Goal: Navigation & Orientation: Find specific page/section

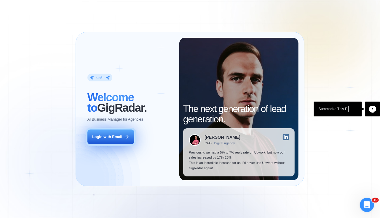
click at [113, 136] on div "Login with Email" at bounding box center [107, 136] width 30 height 5
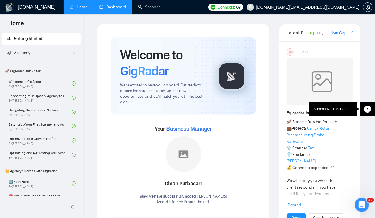
click at [113, 7] on link "Dashboard" at bounding box center [112, 6] width 27 height 5
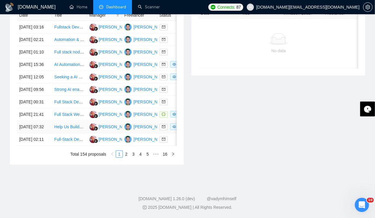
scroll to position [274, 0]
click at [126, 157] on link "2" at bounding box center [126, 154] width 7 height 7
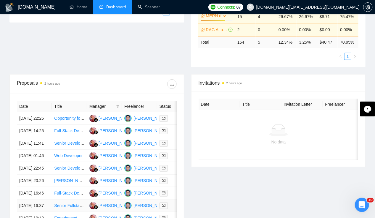
scroll to position [170, 0]
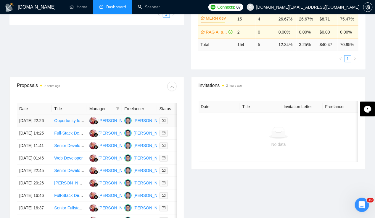
click at [35, 114] on td "12 Sep, 2025 22:26" at bounding box center [34, 120] width 35 height 12
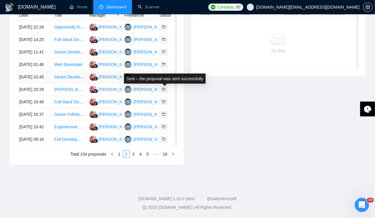
scroll to position [287, 0]
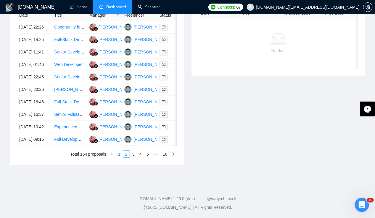
click at [121, 157] on link "1" at bounding box center [119, 154] width 7 height 7
click at [34, 145] on td "13 Sep, 2025 02:11" at bounding box center [34, 139] width 35 height 12
click at [34, 133] on td "13 Sep, 2025 07:32" at bounding box center [34, 127] width 35 height 12
click at [28, 145] on td "13 Sep, 2025 02:11" at bounding box center [34, 139] width 35 height 12
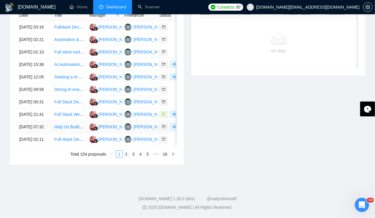
click at [28, 133] on td "13 Sep, 2025 07:32" at bounding box center [34, 127] width 35 height 12
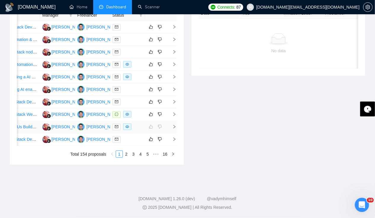
scroll to position [0, 0]
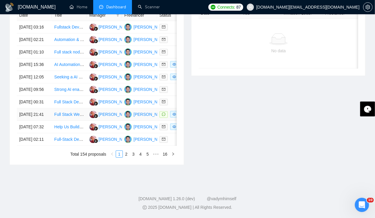
click at [34, 121] on td "13 Sep, 2025 21:41" at bounding box center [34, 114] width 35 height 12
click at [32, 108] on td "14 Sep, 2025 00:31" at bounding box center [34, 102] width 35 height 12
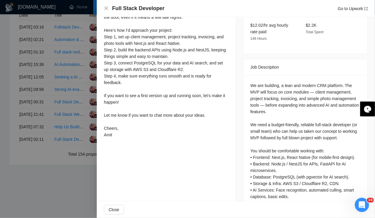
scroll to position [0, 0]
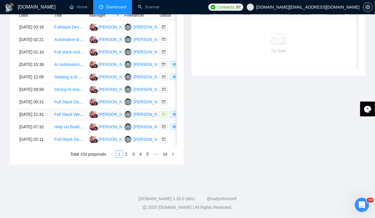
click at [36, 121] on td "13 Sep, 2025 21:41" at bounding box center [34, 114] width 35 height 12
click at [33, 108] on td "14 Sep, 2025 00:31" at bounding box center [34, 102] width 35 height 12
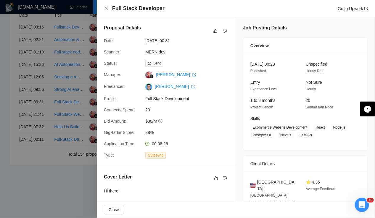
click at [30, 129] on div at bounding box center [187, 109] width 375 height 218
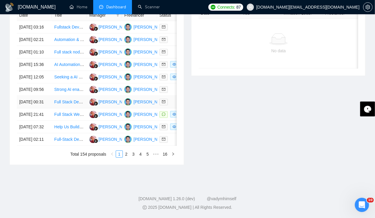
click at [30, 108] on td "14 Sep, 2025 00:31" at bounding box center [34, 102] width 35 height 12
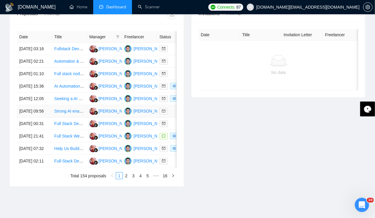
scroll to position [241, 0]
click at [29, 130] on td "14 Sep, 2025 00:31" at bounding box center [34, 123] width 35 height 12
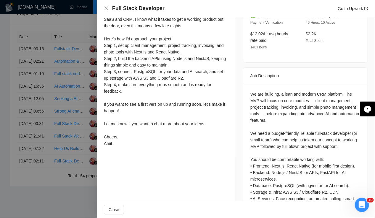
scroll to position [0, 0]
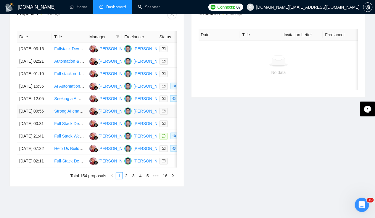
click at [31, 117] on td "14 Sep, 2025 09:56" at bounding box center [34, 111] width 35 height 12
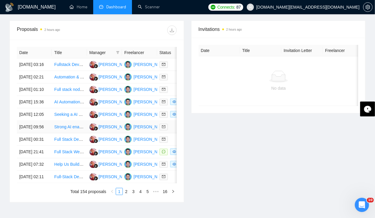
scroll to position [225, 0]
click at [24, 121] on td "14 Sep, 2025 12:05" at bounding box center [34, 114] width 35 height 12
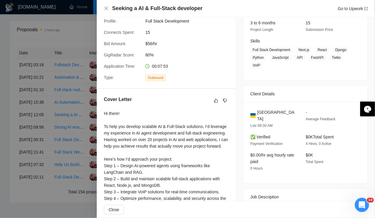
scroll to position [48, 0]
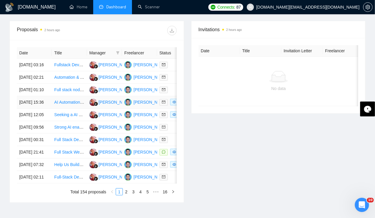
click at [34, 108] on td "14 Sep, 2025 15:36" at bounding box center [34, 102] width 35 height 12
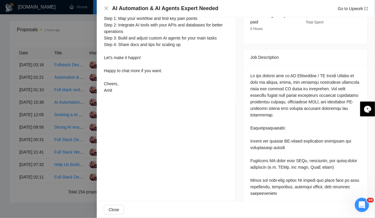
scroll to position [225, 0]
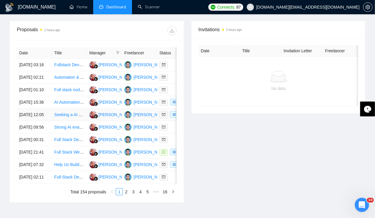
click at [24, 121] on td "14 Sep, 2025 12:05" at bounding box center [34, 114] width 35 height 12
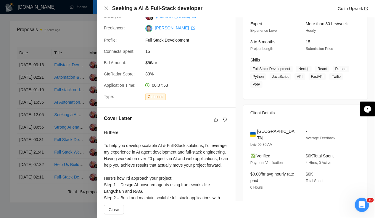
scroll to position [58, 0]
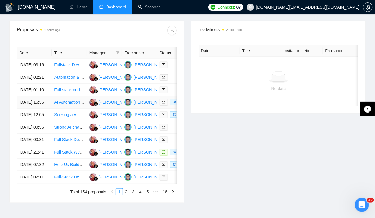
click at [35, 108] on td "14 Sep, 2025 15:36" at bounding box center [34, 102] width 35 height 12
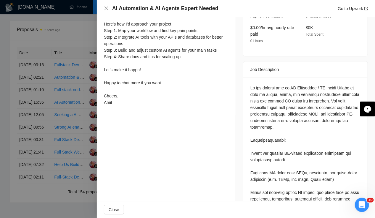
scroll to position [0, 0]
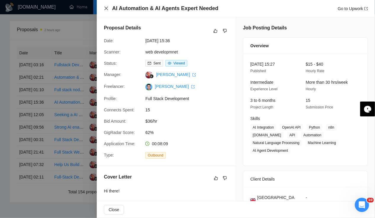
click at [107, 8] on icon "close" at bounding box center [107, 9] width 4 height 4
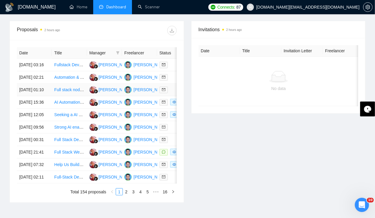
click at [32, 91] on td "15 Sep, 2025 01:10" at bounding box center [34, 90] width 35 height 12
click at [32, 121] on td "14 Sep, 2025 12:05" at bounding box center [34, 114] width 35 height 12
click at [35, 108] on td "14 Sep, 2025 15:36" at bounding box center [34, 102] width 35 height 12
click at [31, 89] on td "15 Sep, 2025 01:10" at bounding box center [34, 90] width 35 height 12
click at [28, 81] on td "15 Sep, 2025 02:21" at bounding box center [34, 77] width 35 height 12
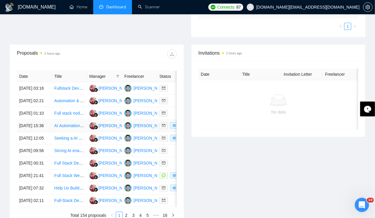
scroll to position [200, 0]
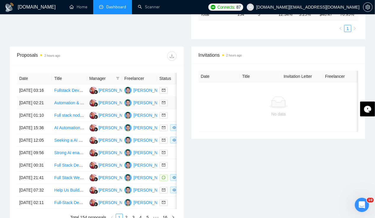
click at [31, 100] on td "15 Sep, 2025 02:21" at bounding box center [34, 103] width 35 height 12
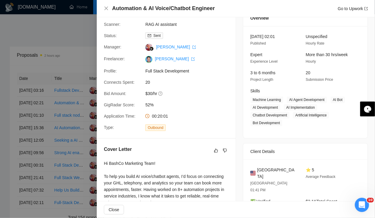
scroll to position [0, 0]
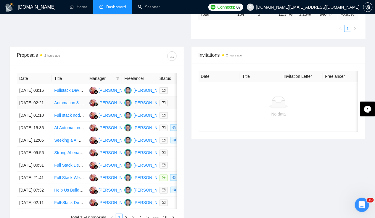
click at [24, 103] on td "15 Sep, 2025 02:21" at bounding box center [34, 103] width 35 height 12
click at [27, 84] on td "15 Sep, 2025 03:16" at bounding box center [34, 90] width 35 height 12
click at [41, 105] on td "15 Sep, 2025 02:21" at bounding box center [34, 103] width 35 height 12
